Goal: Information Seeking & Learning: Learn about a topic

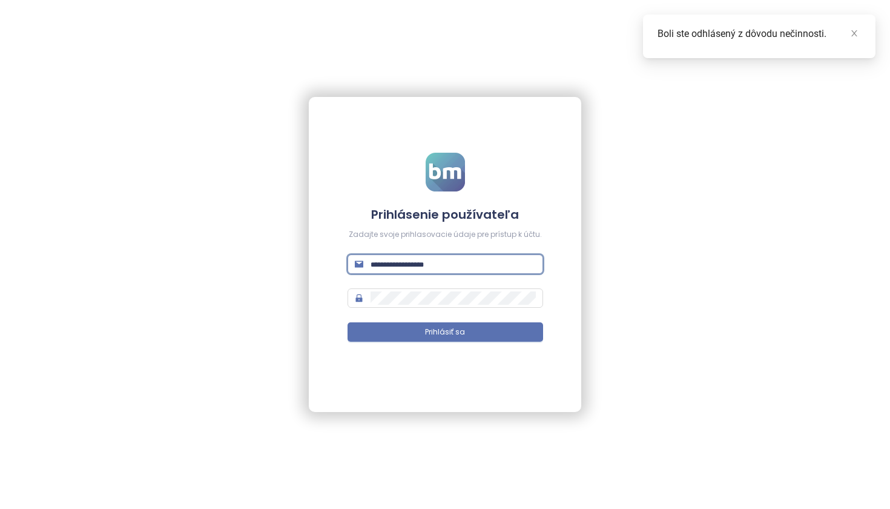
type input "**********"
click at [445, 332] on button "Prihlásiť sa" at bounding box center [446, 331] width 196 height 19
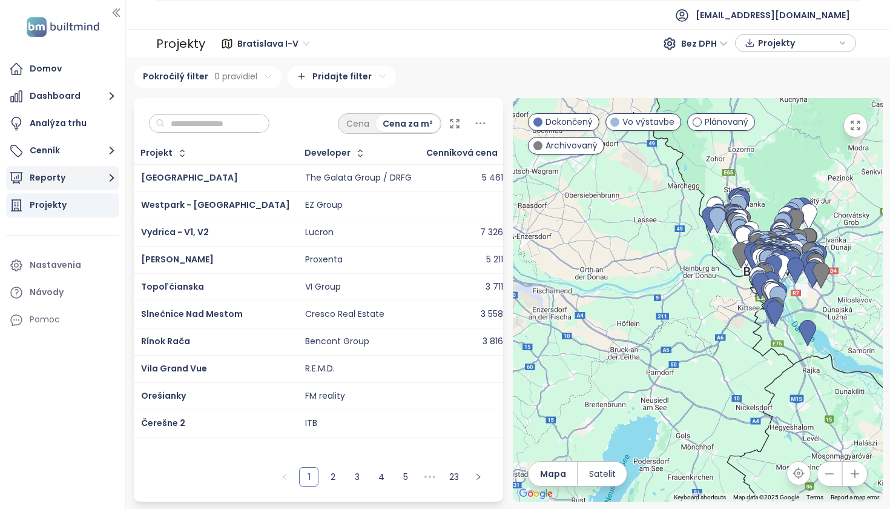
click at [97, 178] on button "Reporty" at bounding box center [62, 178] width 113 height 24
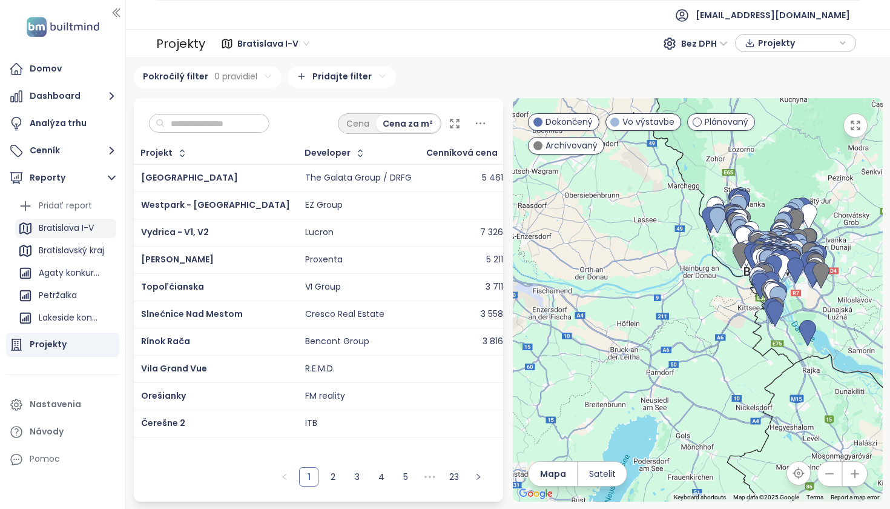
click at [80, 228] on div "Bratislava I-V" at bounding box center [66, 227] width 55 height 15
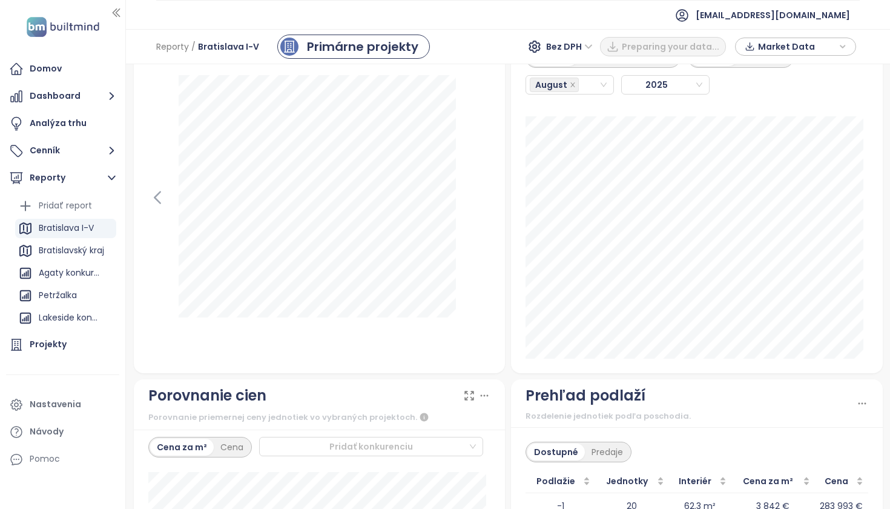
scroll to position [1498, 0]
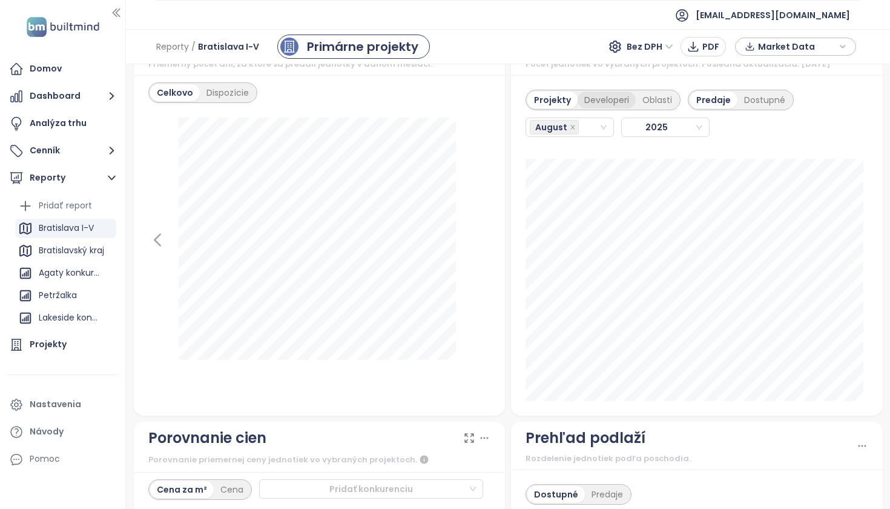
click at [595, 108] on div "Developeri" at bounding box center [607, 99] width 58 height 17
click at [580, 136] on div "August" at bounding box center [564, 127] width 69 height 17
click at [551, 279] on div "July" at bounding box center [565, 275] width 68 height 13
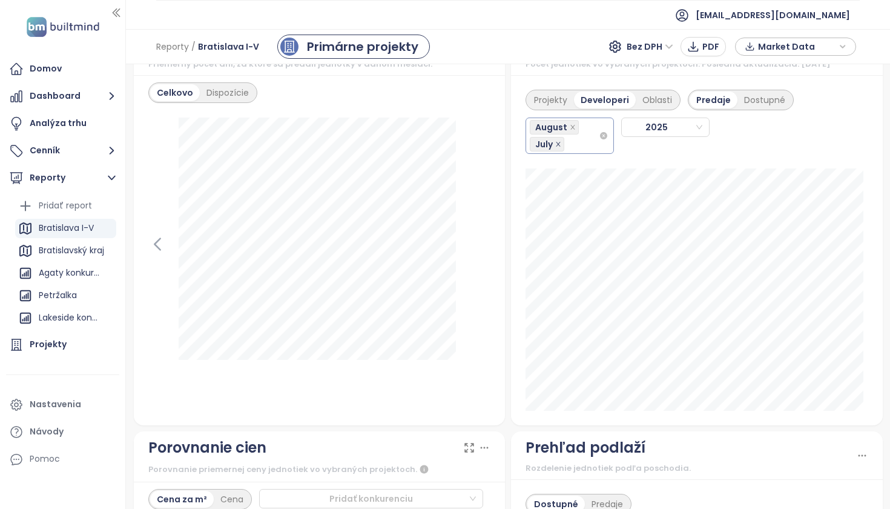
click at [555, 147] on icon "close" at bounding box center [558, 144] width 6 height 6
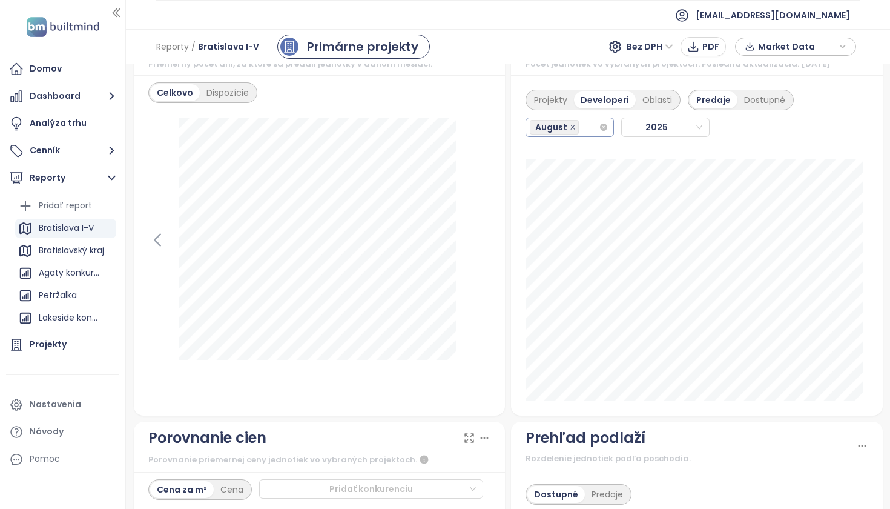
click at [570, 129] on icon "close" at bounding box center [572, 127] width 4 height 4
click at [581, 134] on div "August" at bounding box center [564, 127] width 69 height 17
click at [557, 279] on div "July" at bounding box center [565, 275] width 68 height 13
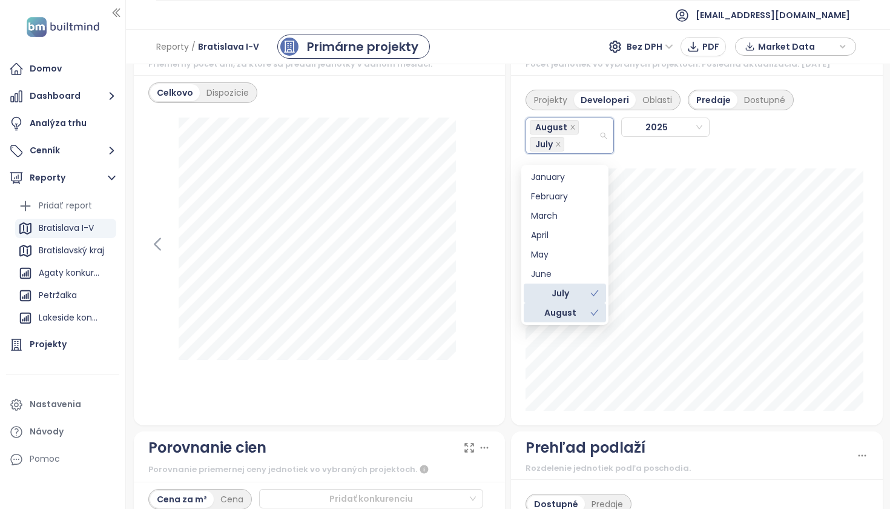
click at [581, 308] on div "August" at bounding box center [560, 312] width 59 height 13
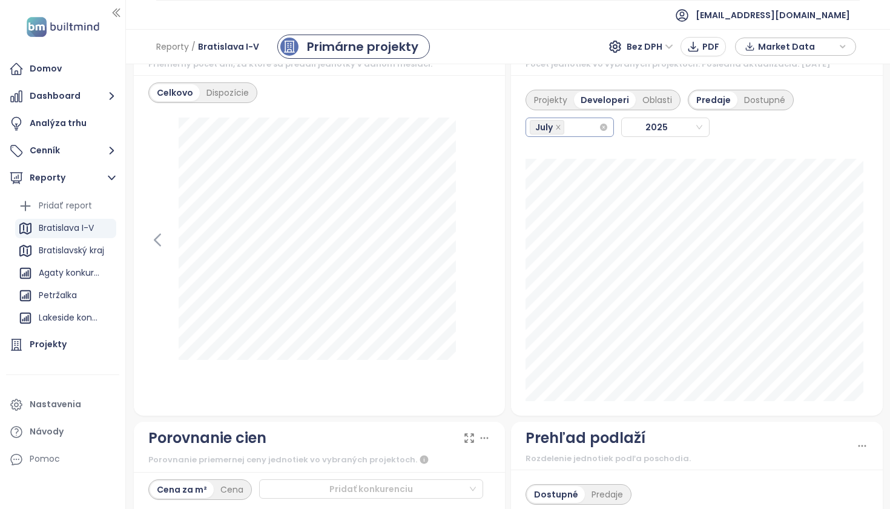
click at [572, 134] on div "July" at bounding box center [564, 127] width 69 height 17
click at [558, 292] on div "August" at bounding box center [565, 295] width 68 height 13
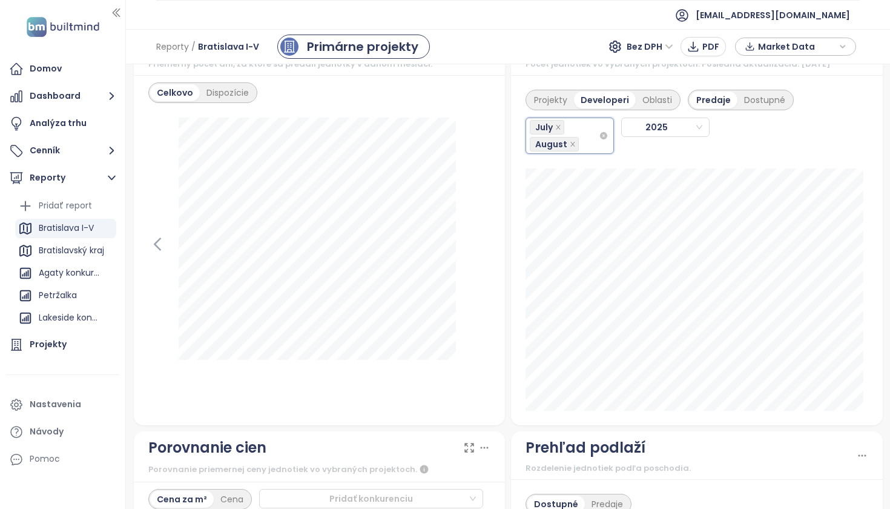
click at [558, 134] on span "July" at bounding box center [547, 127] width 35 height 15
click at [557, 134] on span "July" at bounding box center [547, 127] width 35 height 15
click at [556, 130] on icon "close" at bounding box center [558, 127] width 6 height 6
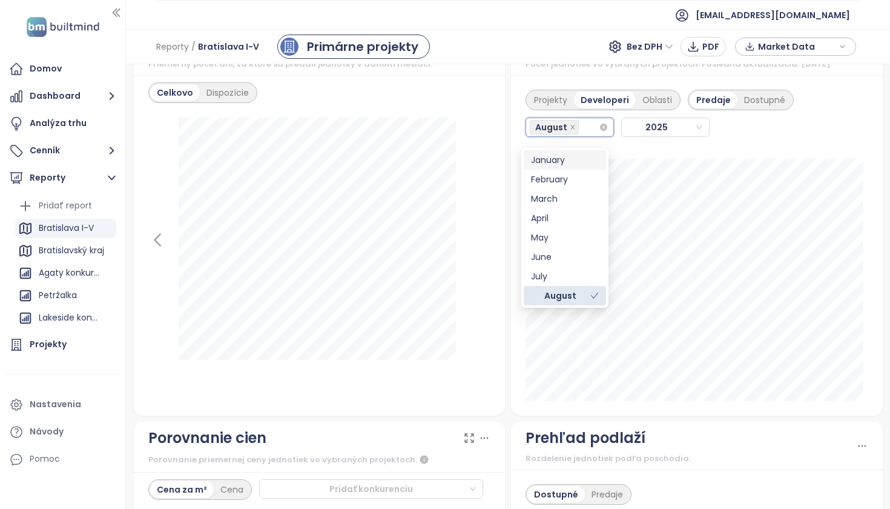
click at [863, 152] on div "Projekty Developeri Oblasti Predaje Dostupné [DATE]" at bounding box center [697, 245] width 372 height 340
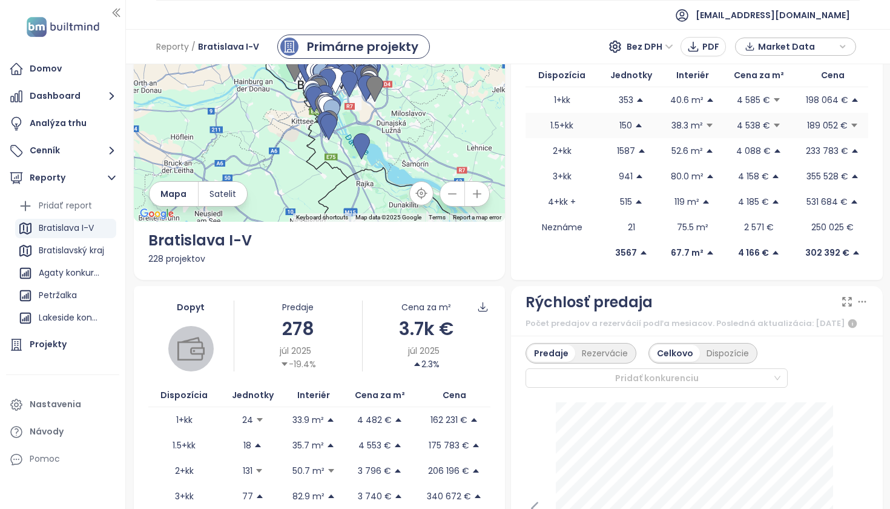
scroll to position [0, 0]
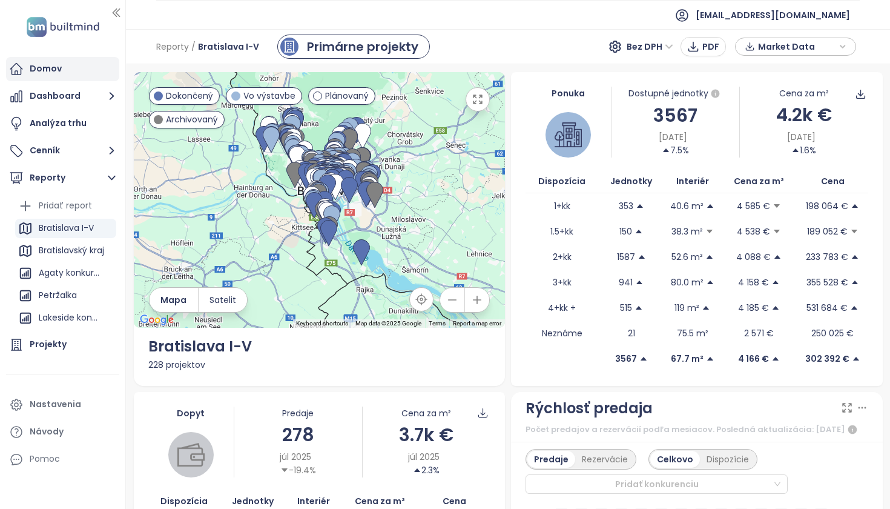
click at [68, 62] on div "Domov" at bounding box center [62, 69] width 113 height 24
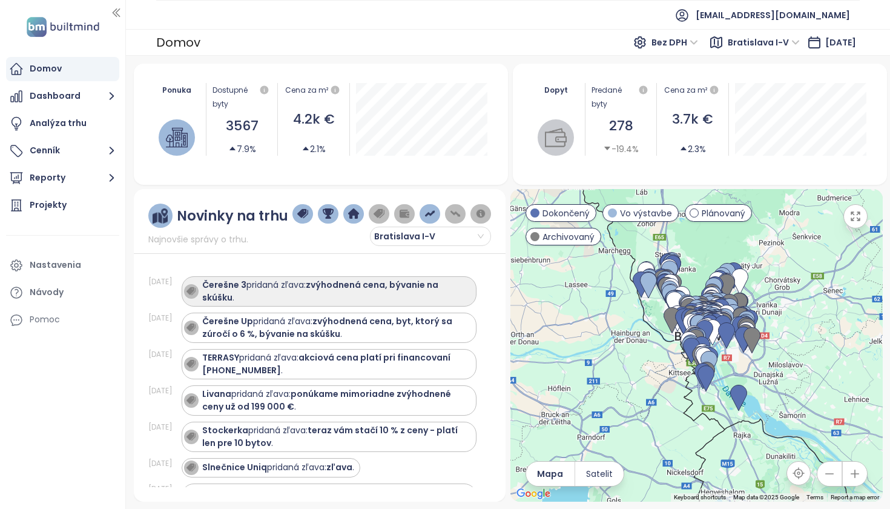
click at [329, 286] on strong "zvýhodnená cena, bývanie na skúšku" at bounding box center [320, 291] width 236 height 25
